Goal: Navigation & Orientation: Find specific page/section

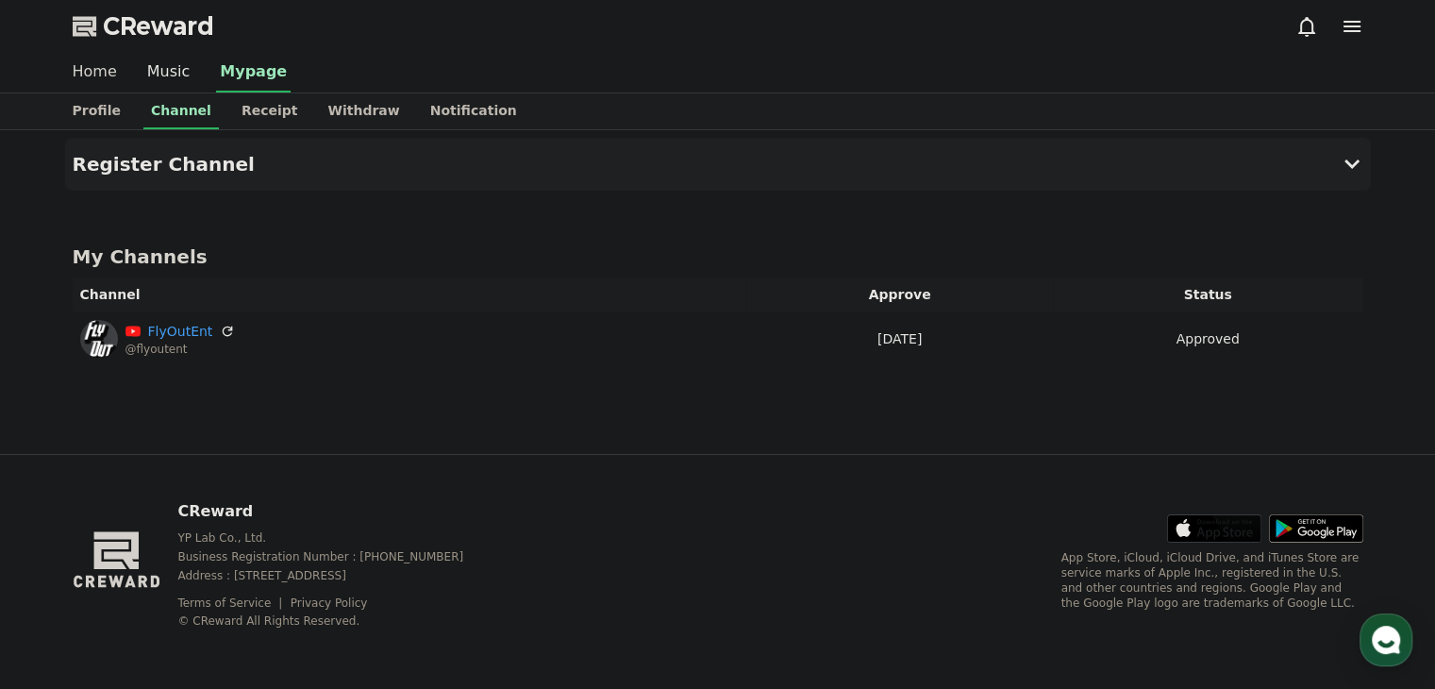
click at [98, 60] on link "Home" at bounding box center [95, 73] width 75 height 40
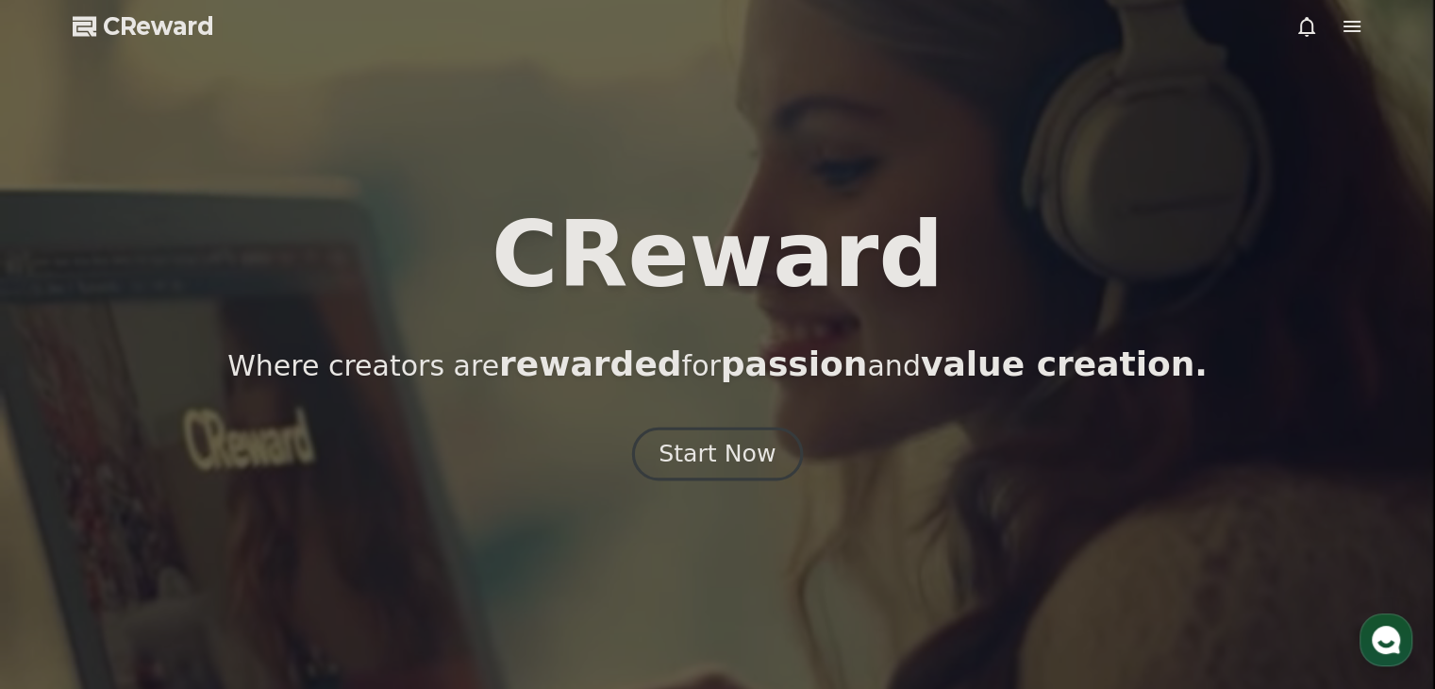
click at [743, 468] on div "Start Now" at bounding box center [716, 454] width 117 height 32
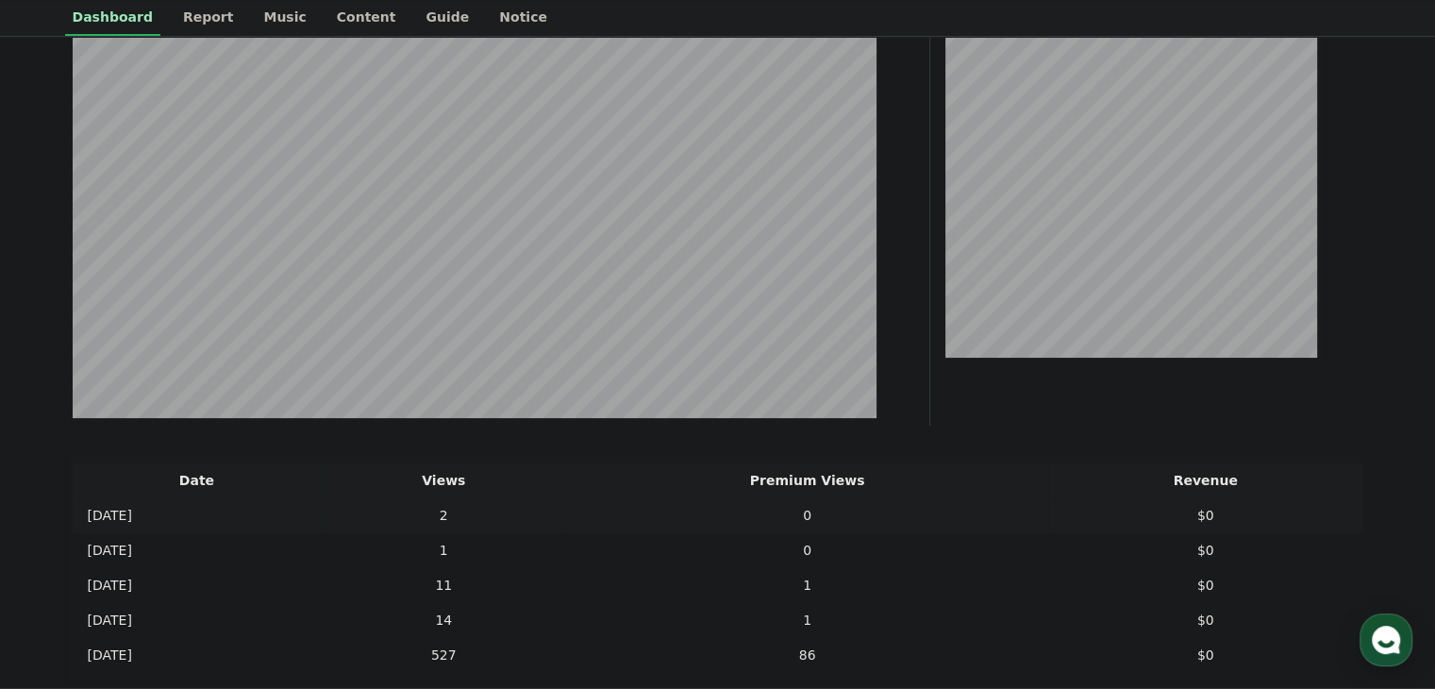
scroll to position [559, 0]
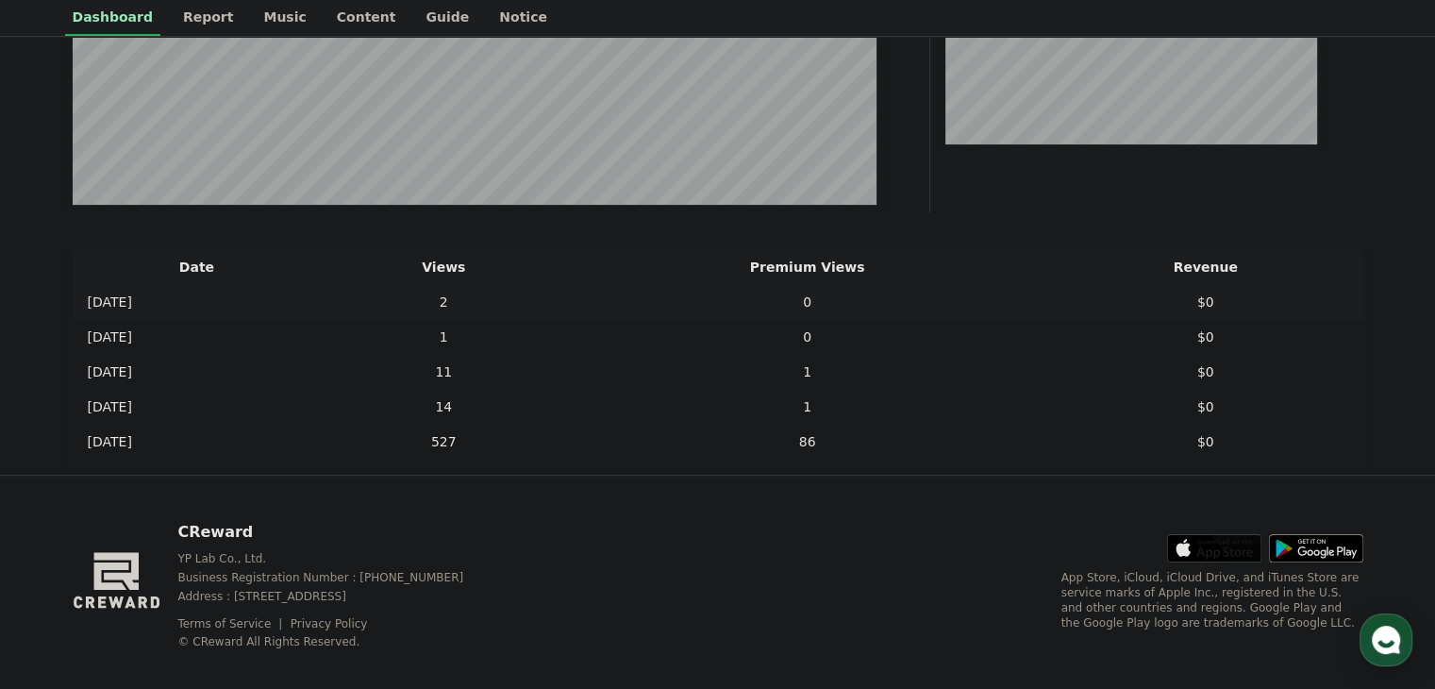
drag, startPoint x: 485, startPoint y: 332, endPoint x: 518, endPoint y: 473, distance: 144.4
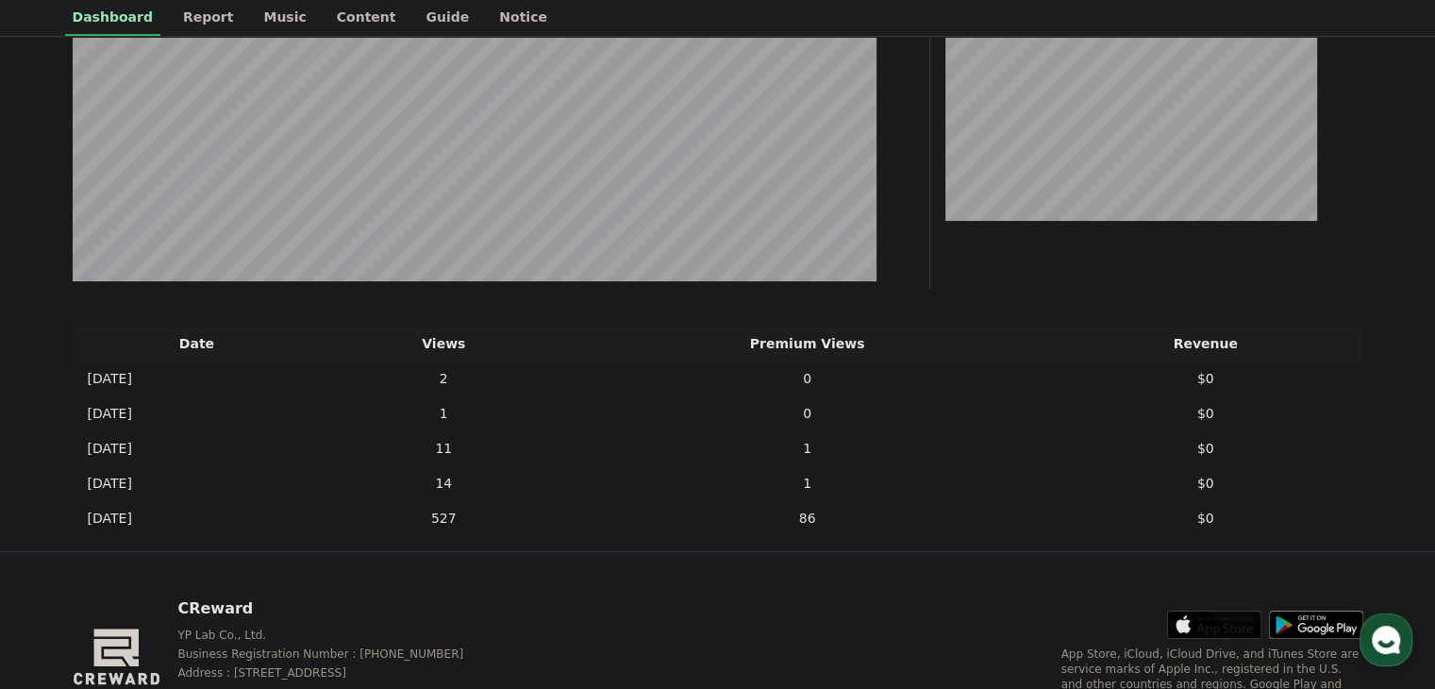
drag, startPoint x: 615, startPoint y: 418, endPoint x: 619, endPoint y: 332, distance: 85.9
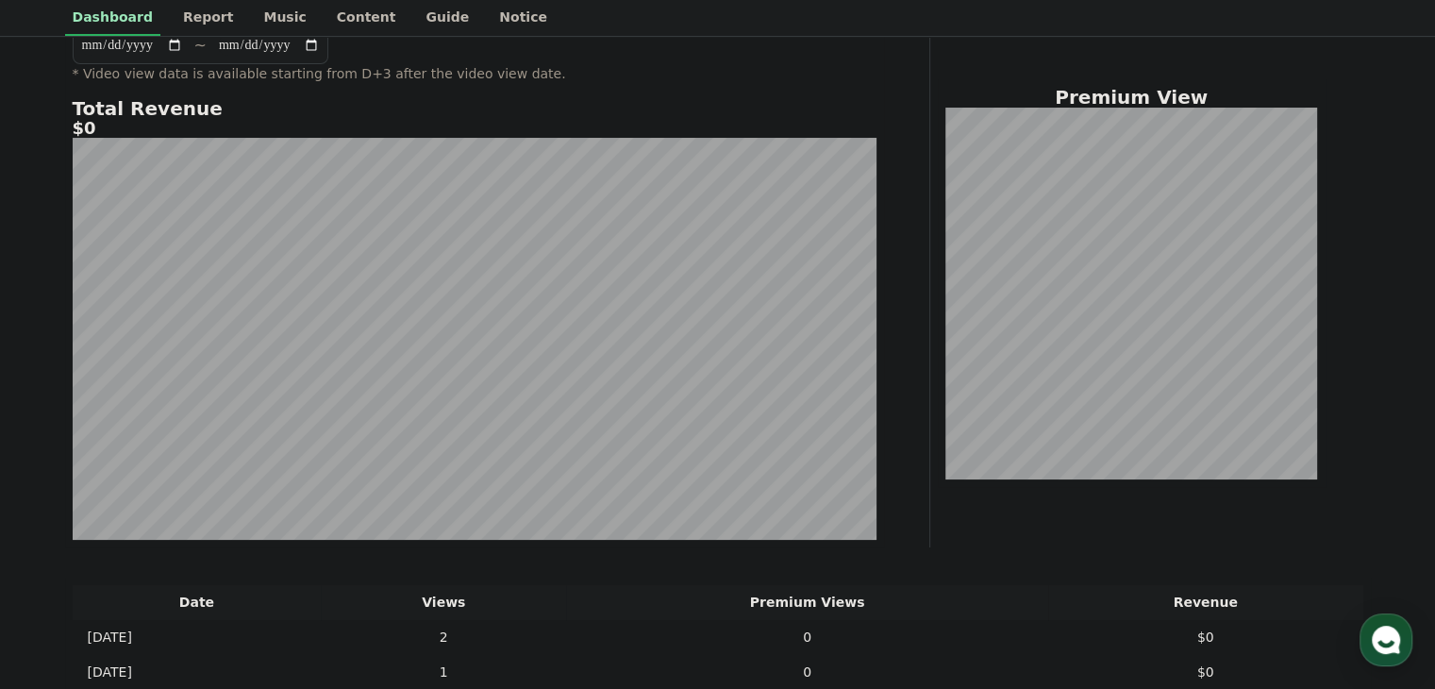
scroll to position [0, 0]
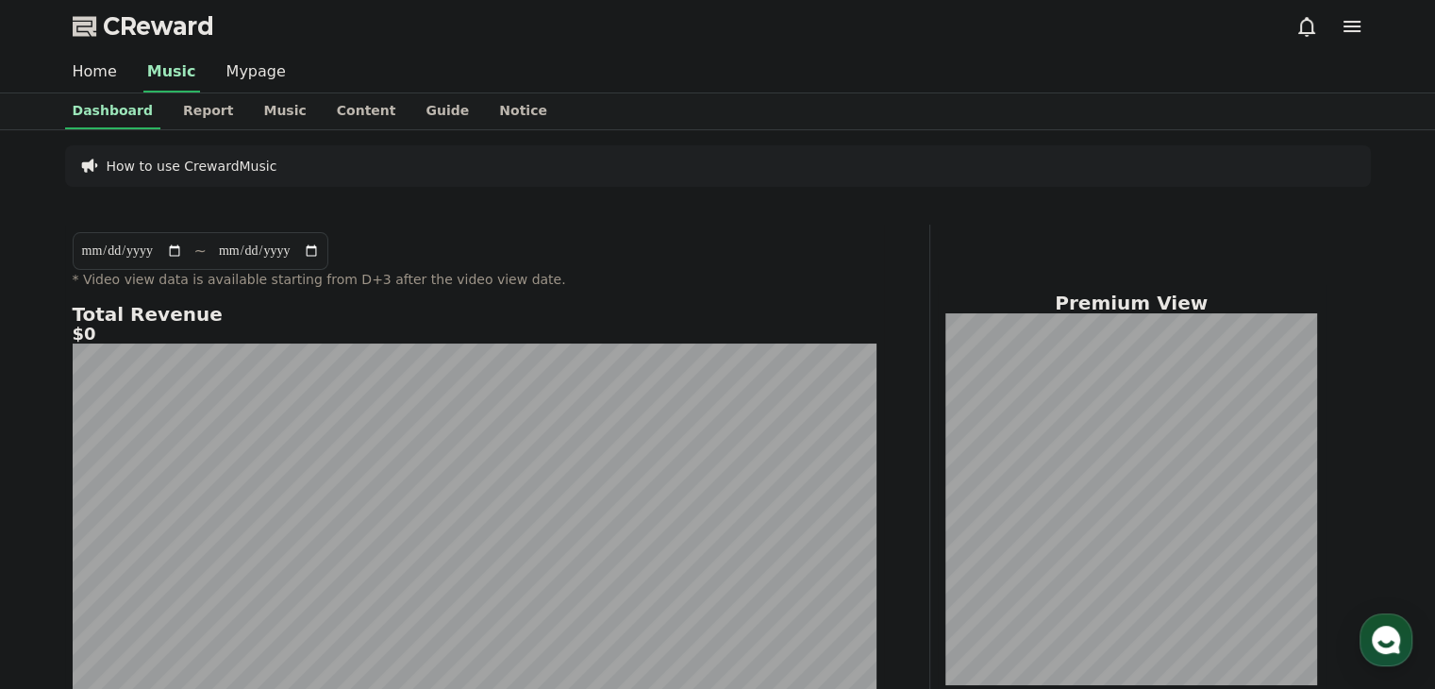
drag, startPoint x: 686, startPoint y: 418, endPoint x: 694, endPoint y: 315, distance: 103.2
